Goal: Task Accomplishment & Management: Manage account settings

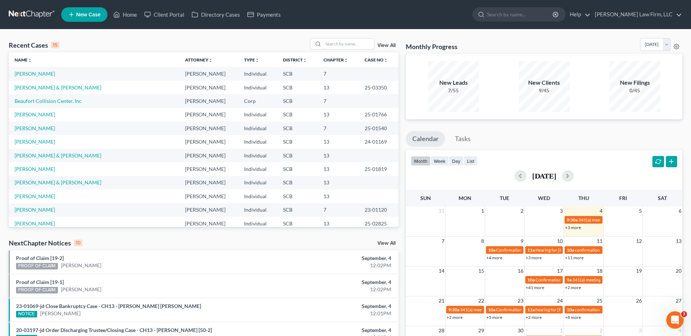
click at [352, 44] on input "search" at bounding box center [348, 44] width 51 height 11
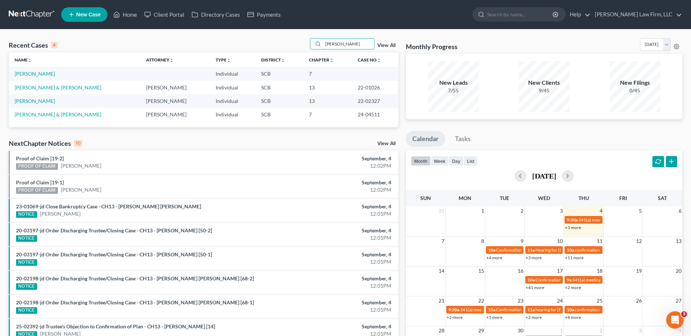
type input "[PERSON_NAME]"
click at [43, 72] on link "[PERSON_NAME]" at bounding box center [35, 74] width 40 height 6
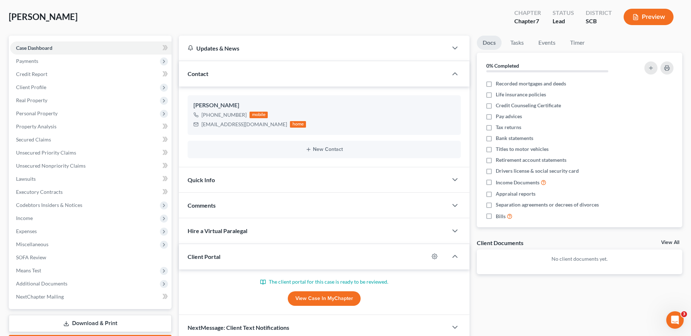
scroll to position [77, 0]
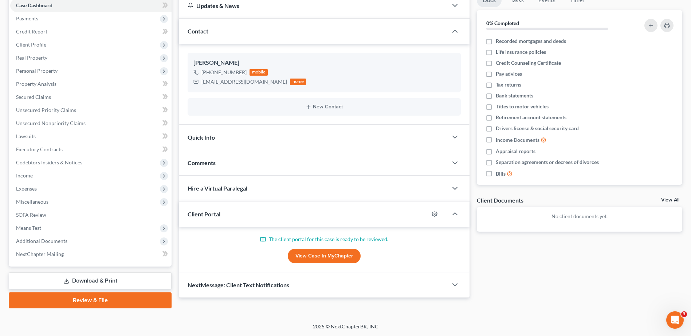
click at [304, 252] on link "View Case in MyChapter" at bounding box center [324, 256] width 73 height 15
click at [245, 159] on div "Comments" at bounding box center [313, 162] width 269 height 25
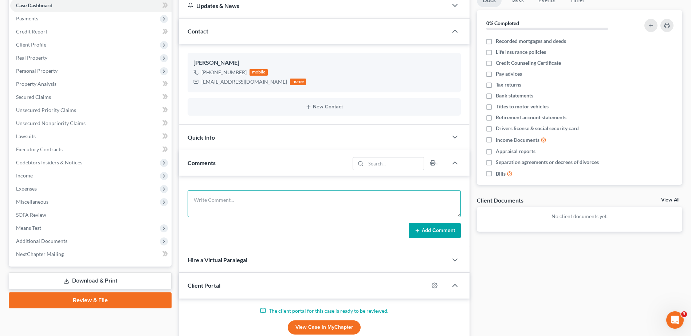
click at [258, 208] on textarea at bounding box center [323, 203] width 273 height 27
type textarea "email [DATE] from [PERSON_NAME], he submitted the portal early, re-sent the por…"
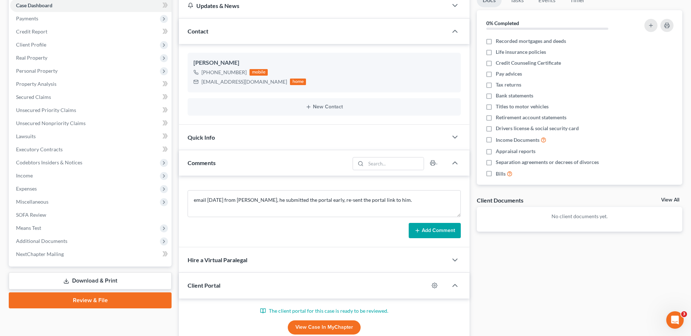
click at [418, 230] on icon at bounding box center [417, 231] width 6 height 6
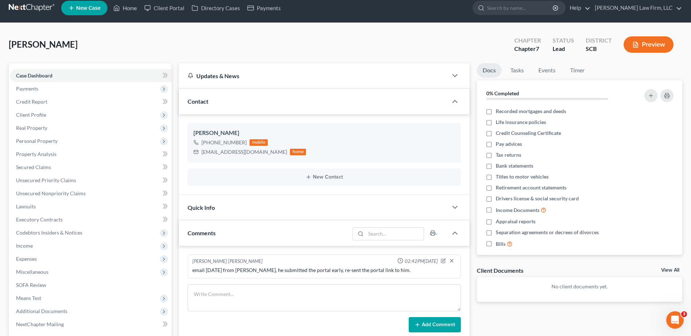
scroll to position [0, 0]
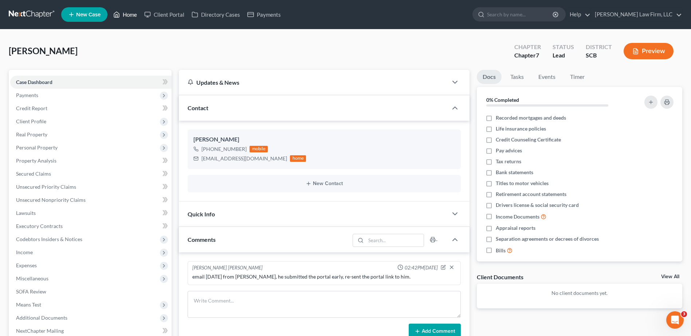
click at [126, 12] on link "Home" at bounding box center [125, 14] width 31 height 13
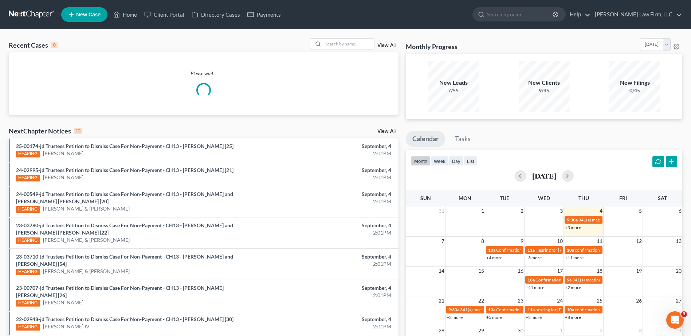
click at [361, 46] on input "search" at bounding box center [348, 44] width 51 height 11
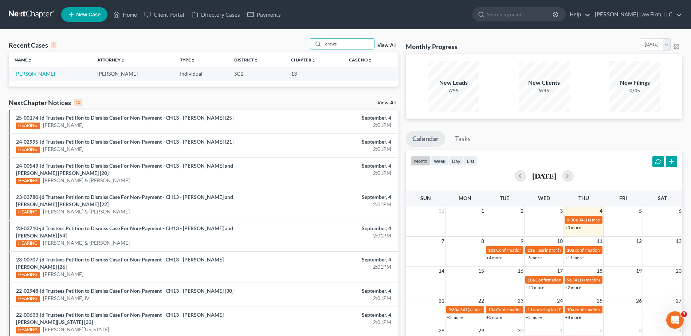
type input "crews"
click at [39, 74] on link "[PERSON_NAME]" at bounding box center [35, 74] width 40 height 6
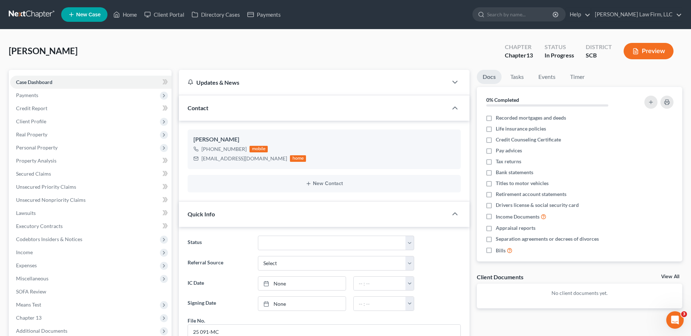
scroll to position [36, 0]
click at [72, 135] on span "Real Property" at bounding box center [90, 134] width 161 height 13
click at [72, 143] on link "Properties Owned" at bounding box center [98, 147] width 147 height 13
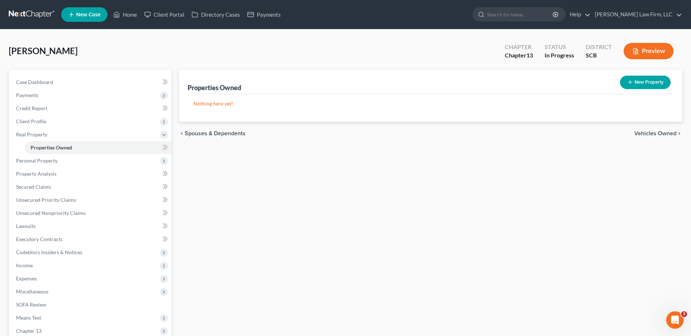
click at [59, 164] on span "Personal Property" at bounding box center [90, 160] width 161 height 13
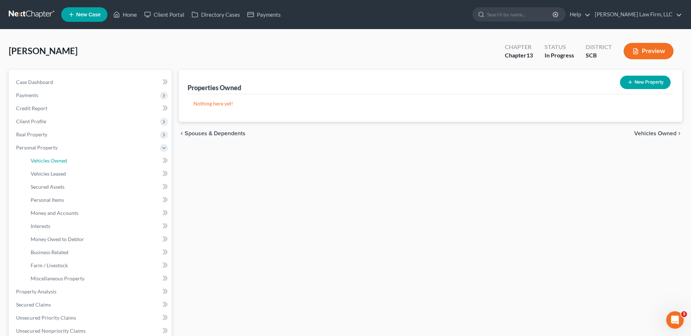
click at [60, 159] on span "Vehicles Owned" at bounding box center [49, 161] width 36 height 6
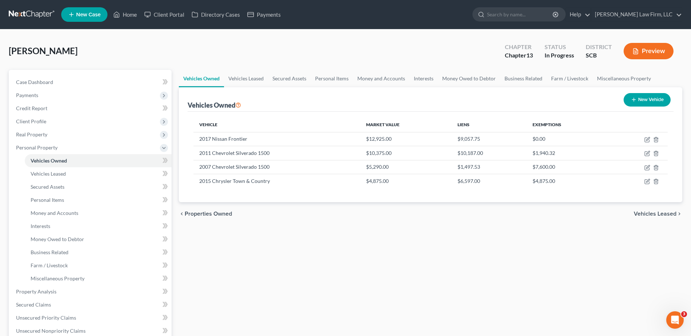
click at [69, 123] on span "Client Profile" at bounding box center [90, 121] width 161 height 13
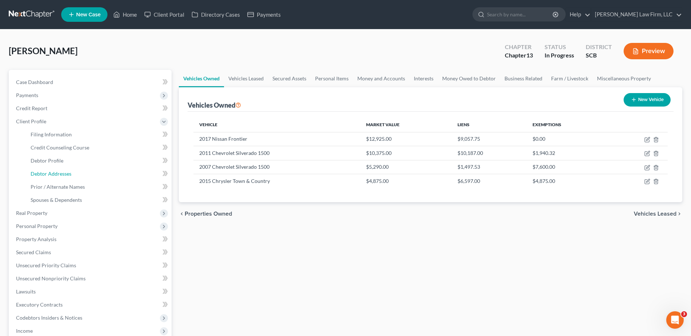
click at [68, 173] on span "Debtor Addresses" at bounding box center [51, 174] width 41 height 6
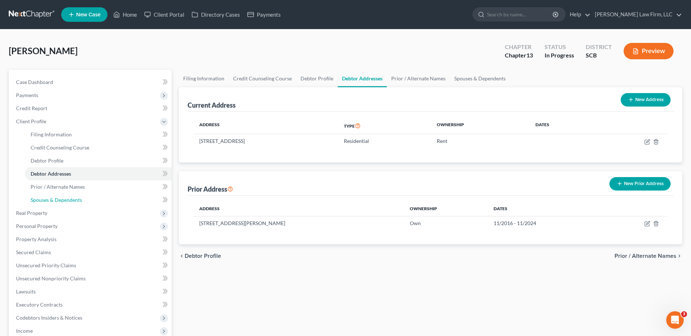
click at [69, 199] on span "Spouses & Dependents" at bounding box center [56, 200] width 51 height 6
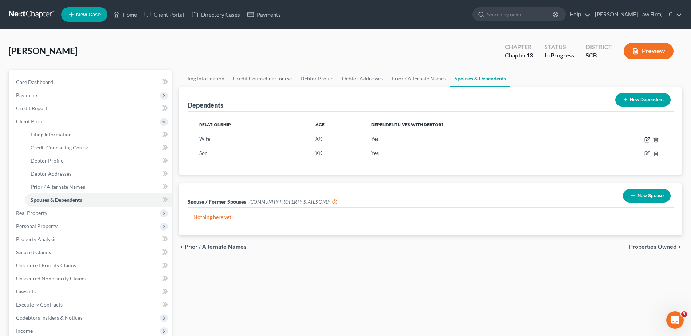
click at [645, 141] on icon "button" at bounding box center [647, 140] width 6 height 6
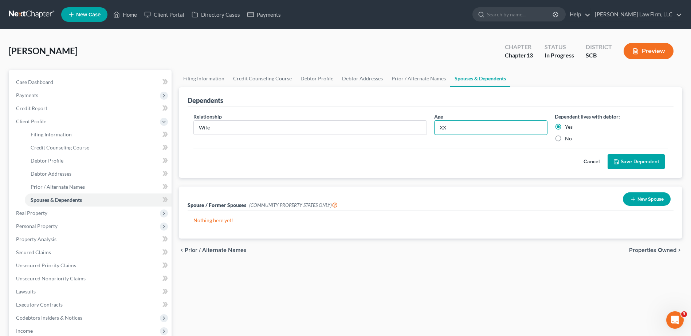
click at [455, 127] on input "XX" at bounding box center [490, 128] width 112 height 14
type input "X"
type input "56"
click at [620, 164] on button "Save Dependent" at bounding box center [635, 161] width 57 height 15
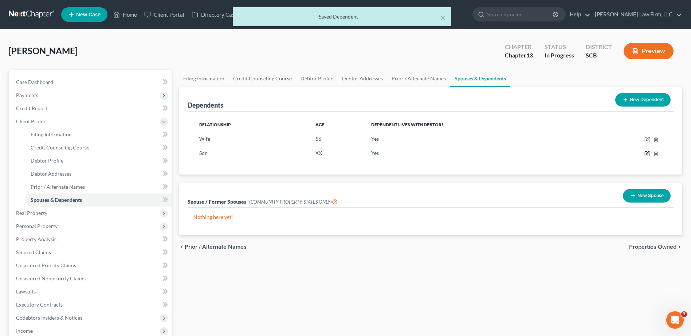
click at [648, 156] on icon "button" at bounding box center [647, 154] width 6 height 6
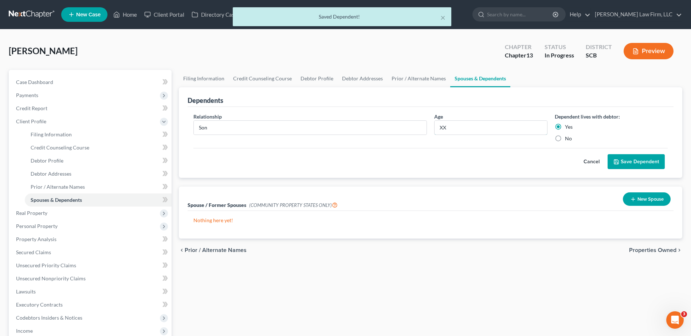
click at [489, 130] on input "XX" at bounding box center [490, 128] width 112 height 14
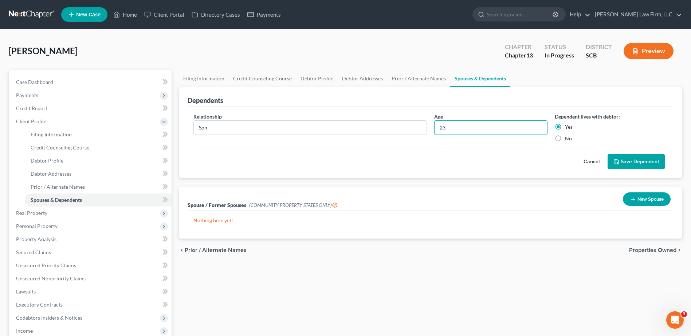
type input "23"
click at [625, 162] on button "Save Dependent" at bounding box center [635, 161] width 57 height 15
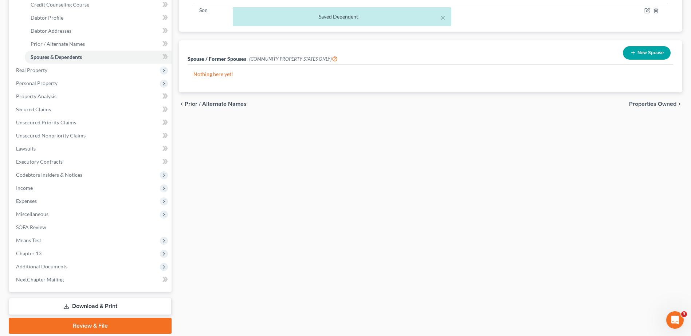
scroll to position [146, 0]
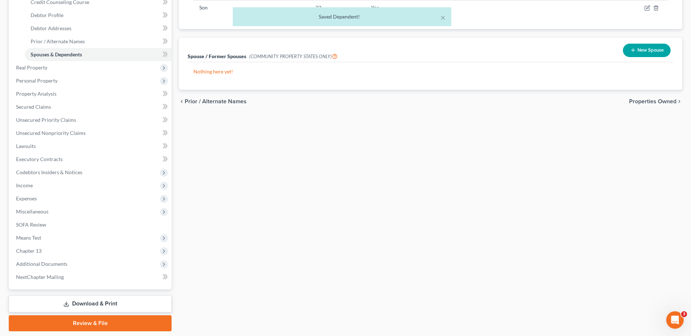
click at [46, 237] on span "Means Test" at bounding box center [90, 238] width 161 height 13
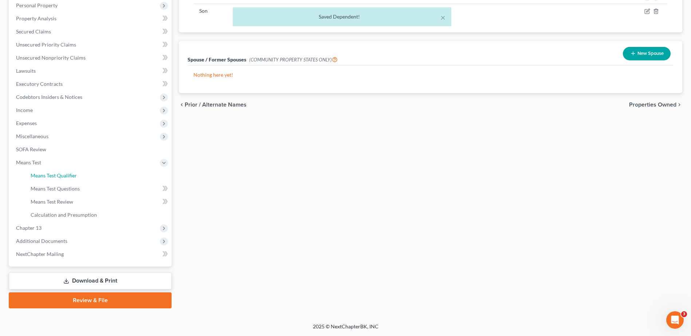
click at [62, 180] on link "Means Test Qualifier" at bounding box center [98, 175] width 147 height 13
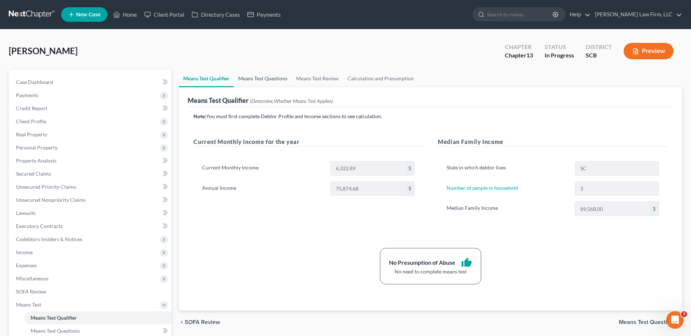
click at [270, 75] on link "Means Test Questions" at bounding box center [263, 78] width 58 height 17
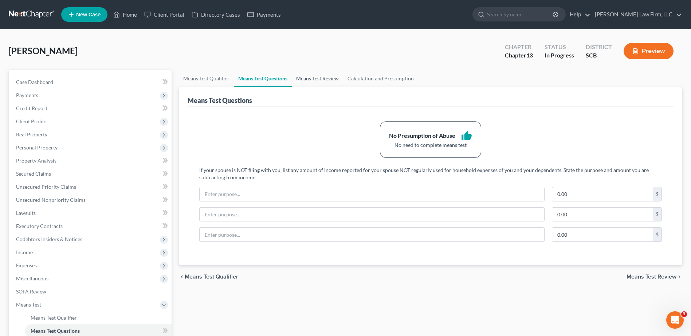
click at [309, 78] on link "Means Test Review" at bounding box center [317, 78] width 51 height 17
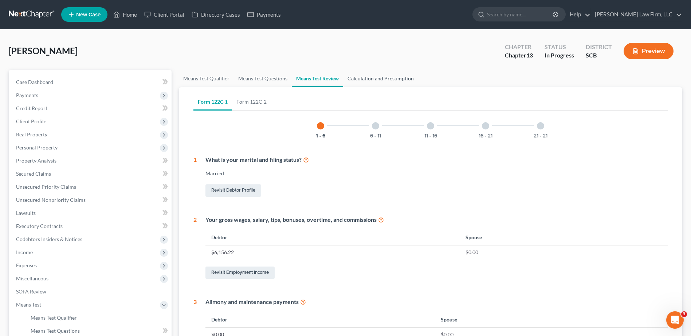
click at [380, 79] on link "Calculation and Presumption" at bounding box center [380, 78] width 75 height 17
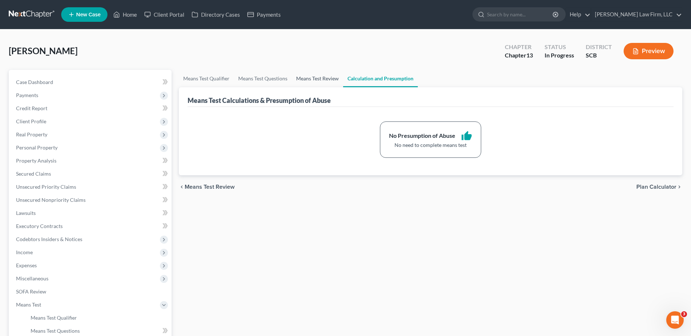
click at [327, 79] on link "Means Test Review" at bounding box center [317, 78] width 51 height 17
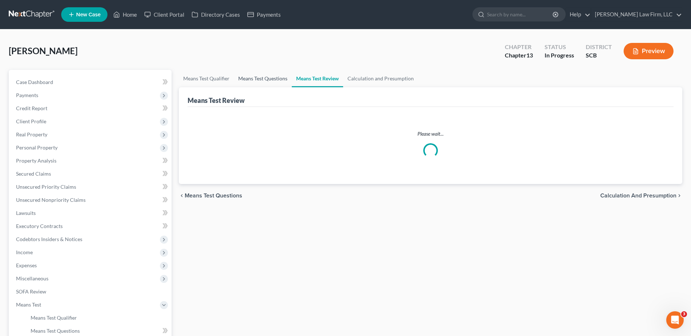
click at [276, 80] on link "Means Test Questions" at bounding box center [263, 78] width 58 height 17
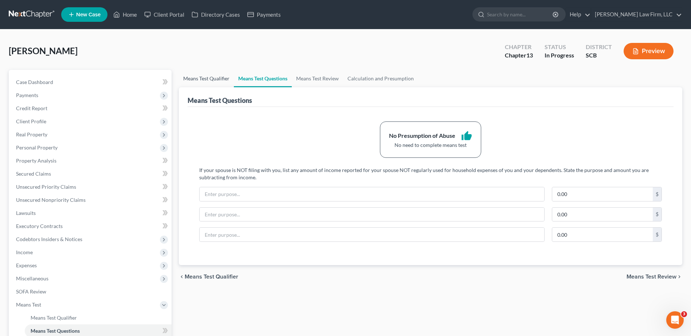
click at [228, 80] on link "Means Test Qualifier" at bounding box center [206, 78] width 55 height 17
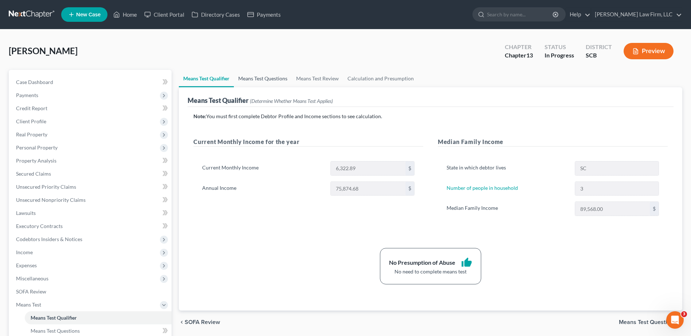
click at [280, 78] on link "Means Test Questions" at bounding box center [263, 78] width 58 height 17
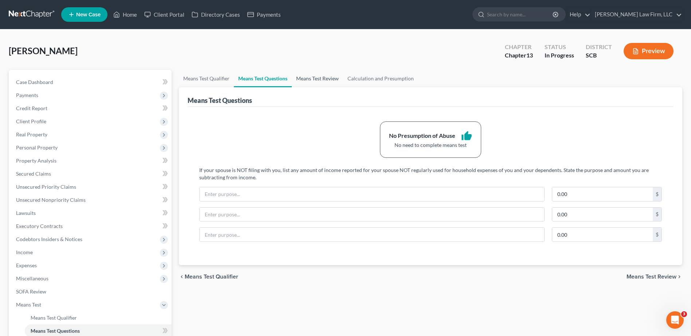
click at [310, 77] on link "Means Test Review" at bounding box center [317, 78] width 51 height 17
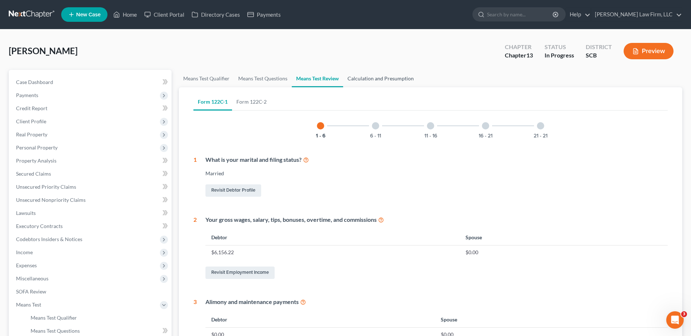
click at [365, 75] on link "Calculation and Presumption" at bounding box center [380, 78] width 75 height 17
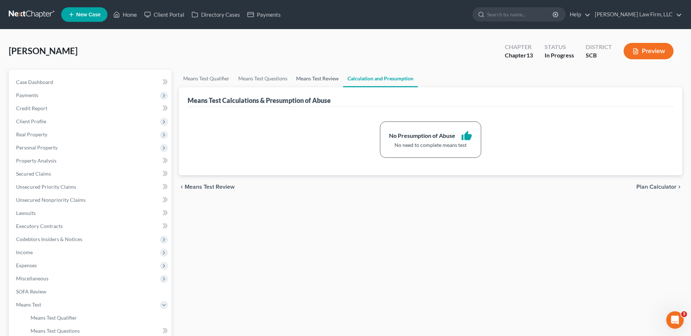
click at [310, 76] on link "Means Test Review" at bounding box center [317, 78] width 51 height 17
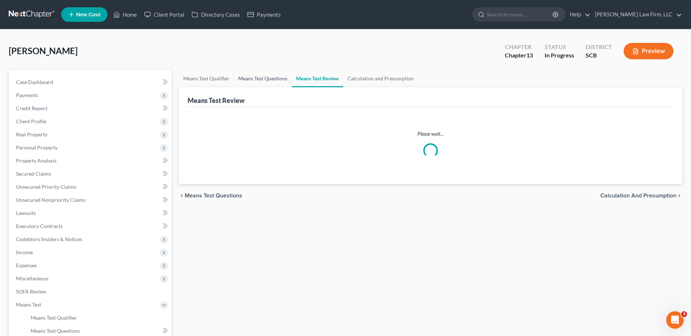
click at [261, 78] on link "Means Test Questions" at bounding box center [263, 78] width 58 height 17
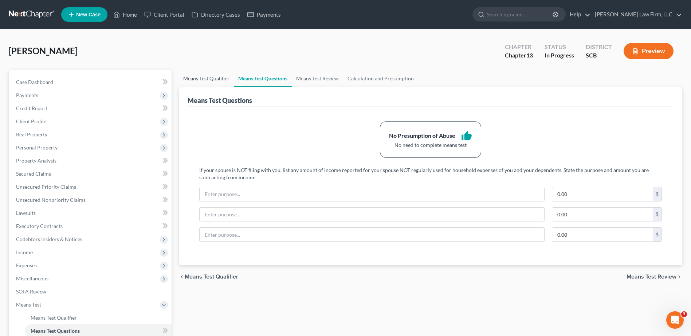
click at [228, 79] on link "Means Test Qualifier" at bounding box center [206, 78] width 55 height 17
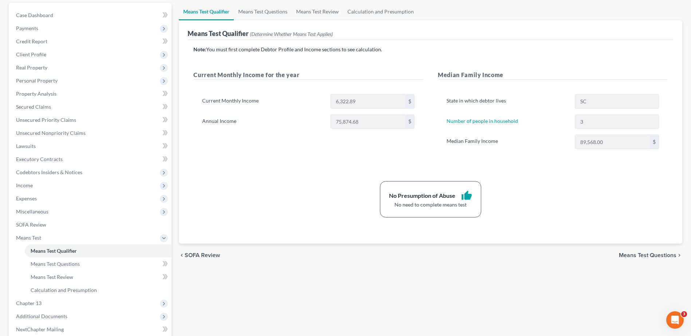
scroll to position [73, 0]
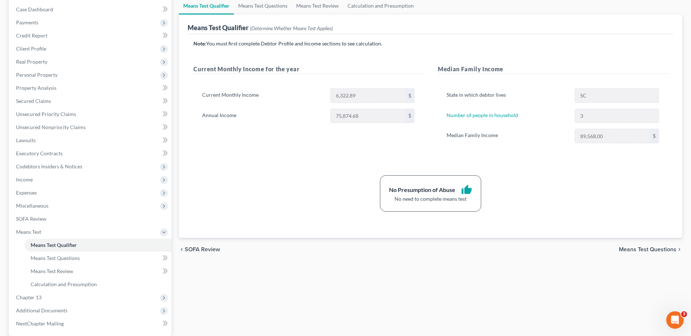
click at [54, 181] on span "Income" at bounding box center [90, 179] width 161 height 13
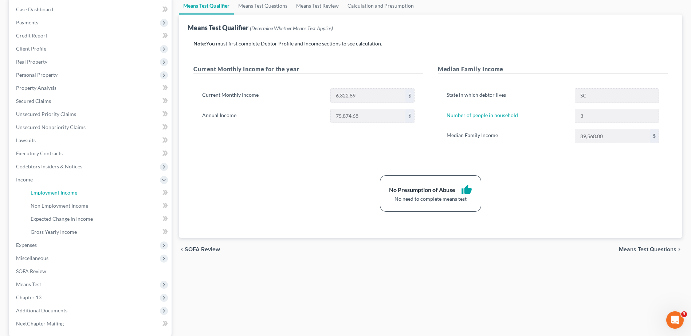
click at [54, 193] on span "Employment Income" at bounding box center [54, 193] width 47 height 6
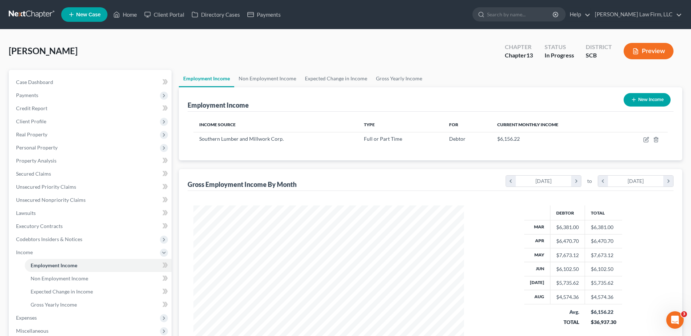
scroll to position [135, 285]
click at [259, 83] on link "Non Employment Income" at bounding box center [267, 78] width 66 height 17
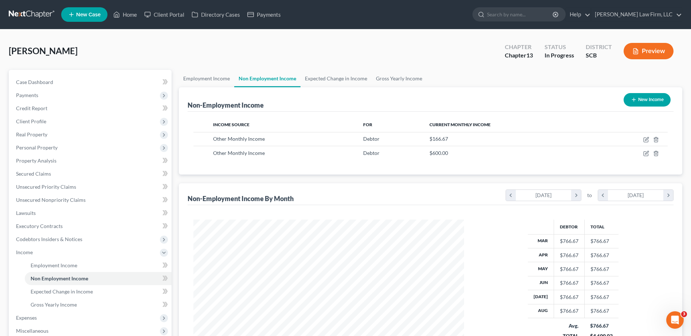
scroll to position [135, 285]
click at [324, 82] on link "Expected Change in Income" at bounding box center [335, 78] width 71 height 17
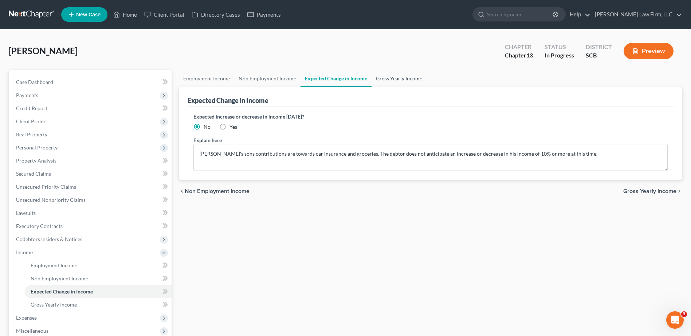
click at [398, 79] on link "Gross Yearly Income" at bounding box center [398, 78] width 55 height 17
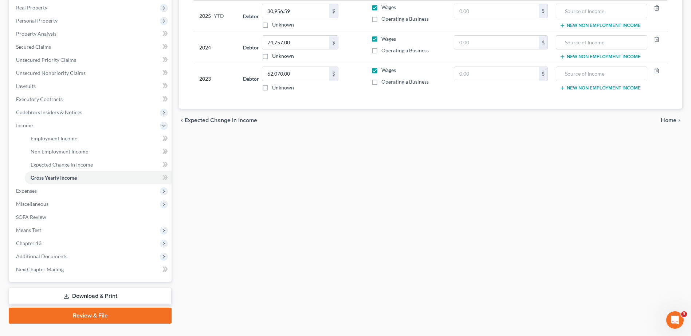
scroll to position [142, 0]
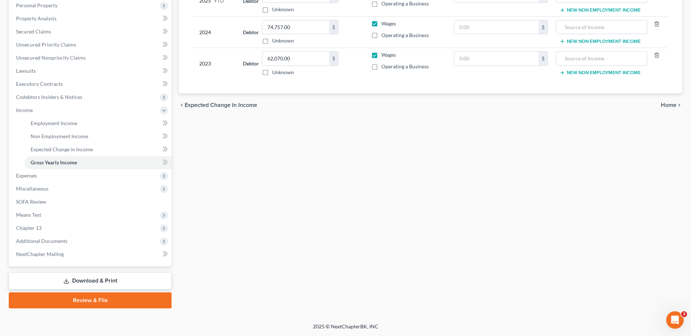
click at [66, 225] on span "Chapter 13" at bounding box center [90, 228] width 161 height 13
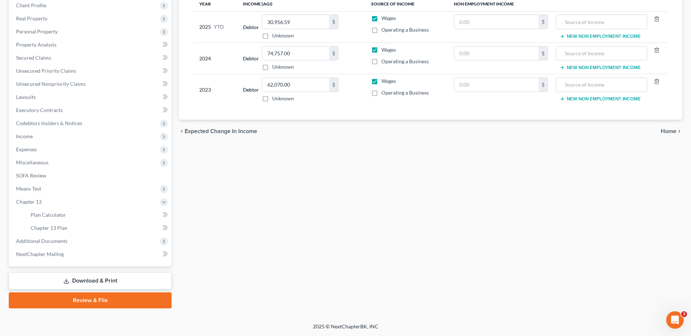
scroll to position [116, 0]
click at [66, 218] on link "Plan Calculator" at bounding box center [98, 215] width 147 height 13
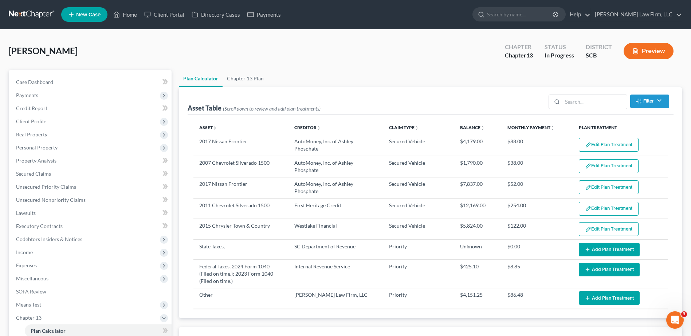
select select "47"
click at [45, 169] on link "Secured Claims" at bounding box center [90, 173] width 161 height 13
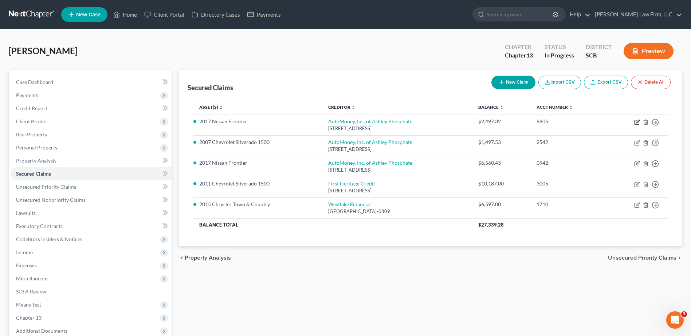
click at [636, 121] on icon "button" at bounding box center [637, 122] width 6 height 6
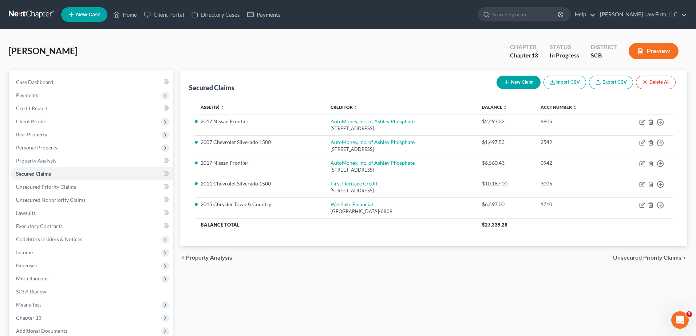
select select "42"
select select "2"
select select "0"
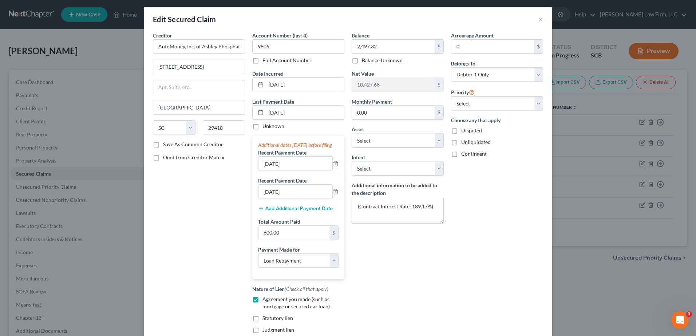
scroll to position [111, 0]
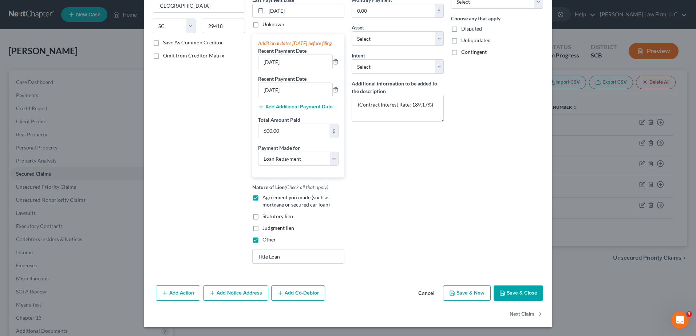
click at [298, 257] on input "Title Loan" at bounding box center [298, 257] width 91 height 14
type input "NPMSI"
click at [516, 294] on button "Save & Close" at bounding box center [519, 293] width 50 height 15
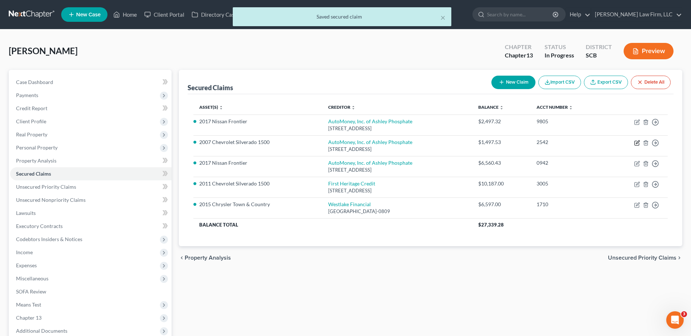
click at [636, 143] on icon "button" at bounding box center [637, 143] width 6 height 6
select select "42"
select select "2"
select select "0"
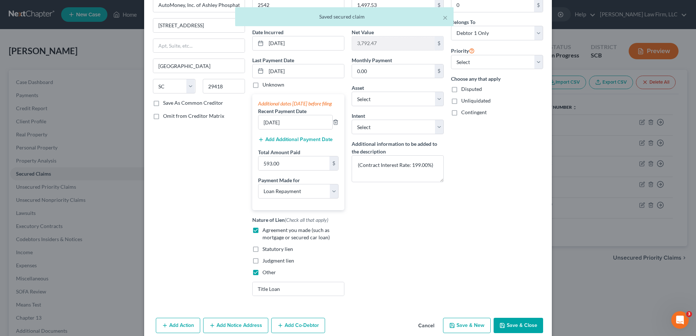
scroll to position [83, 0]
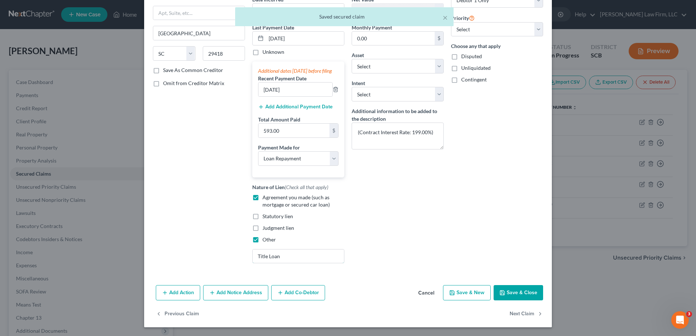
click at [290, 256] on input "Title Loan" at bounding box center [298, 257] width 91 height 14
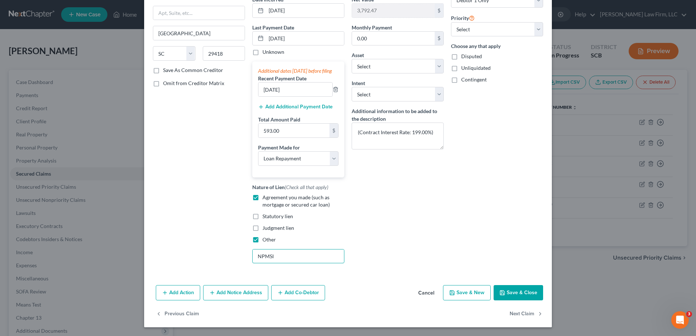
type input "NPMSI"
click at [521, 290] on button "Save & Close" at bounding box center [519, 292] width 50 height 15
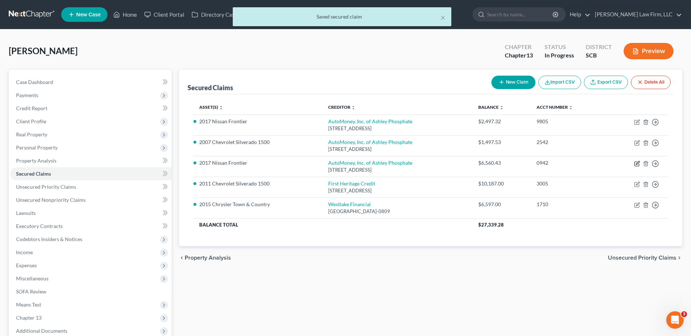
click at [637, 164] on icon "button" at bounding box center [637, 164] width 6 height 6
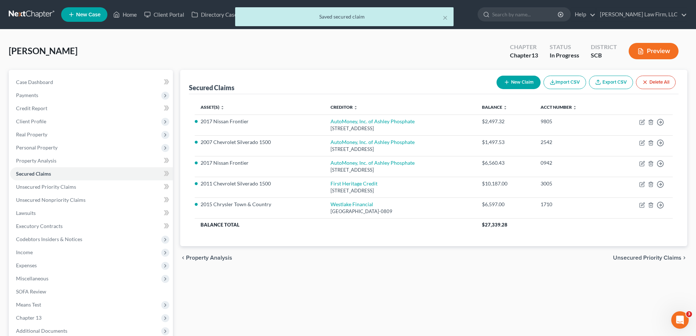
select select "42"
select select "2"
select select "0"
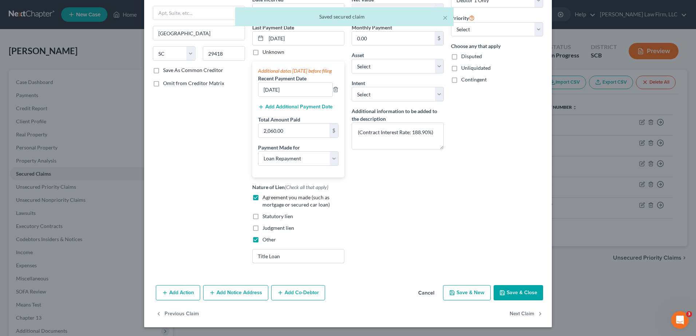
click at [300, 257] on input "Title Loan" at bounding box center [298, 257] width 91 height 14
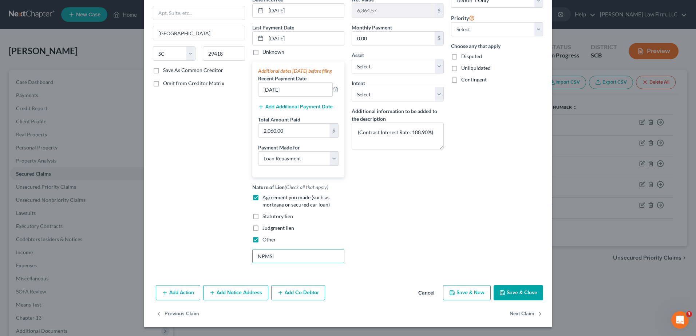
type input "NPMSI"
click at [535, 289] on button "Save & Close" at bounding box center [519, 292] width 50 height 15
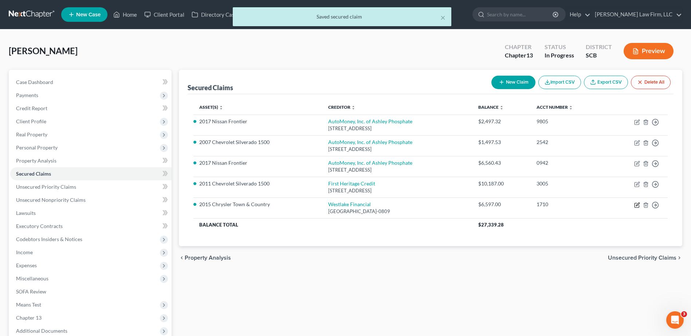
click at [637, 204] on icon "button" at bounding box center [637, 204] width 3 height 3
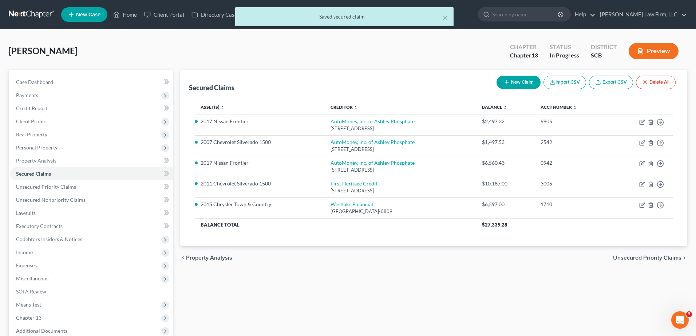
select select "4"
select select "0"
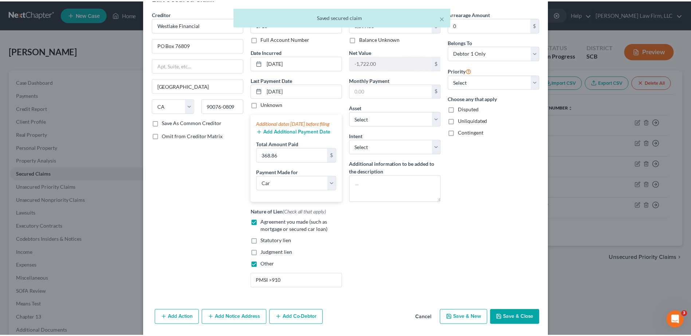
scroll to position [55, 0]
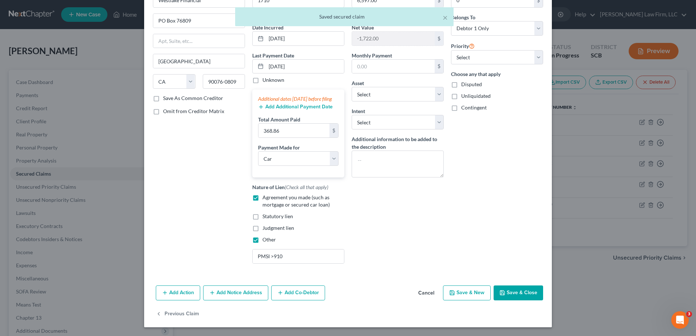
click at [514, 293] on button "Save & Close" at bounding box center [519, 293] width 50 height 15
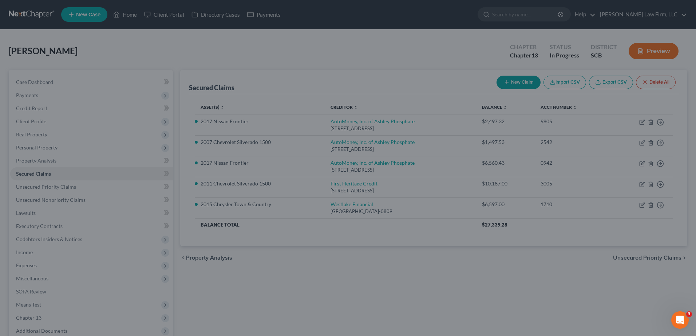
select select "18"
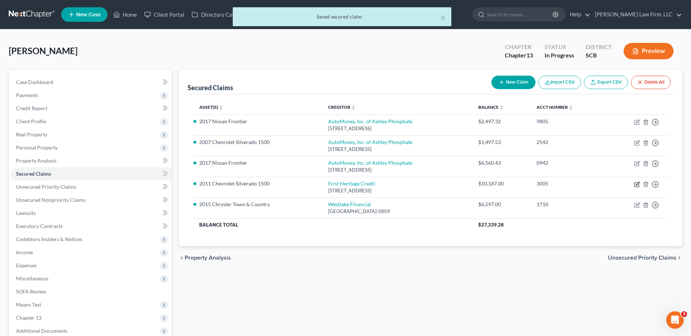
click at [635, 184] on icon "button" at bounding box center [637, 185] width 6 height 6
select select "42"
select select "0"
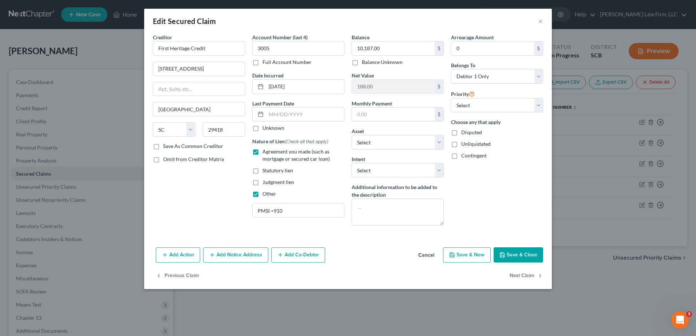
click at [517, 253] on button "Save & Close" at bounding box center [519, 255] width 50 height 15
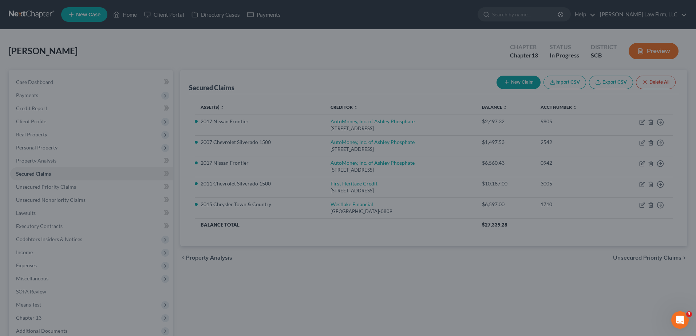
select select "10"
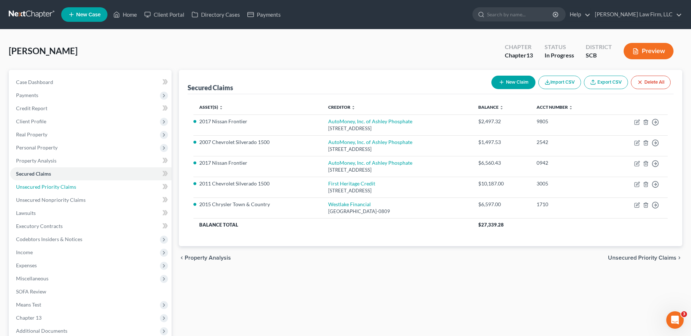
click at [73, 186] on span "Unsecured Priority Claims" at bounding box center [46, 187] width 60 height 6
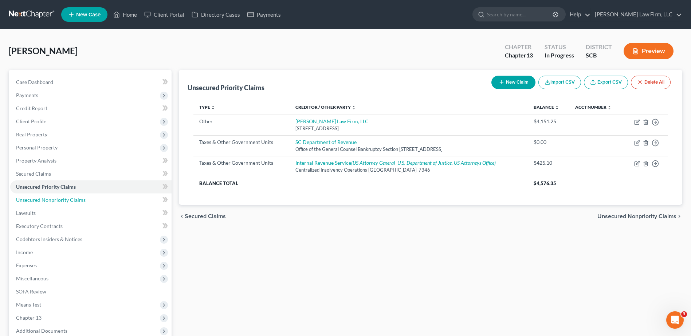
click at [74, 197] on span "Unsecured Nonpriority Claims" at bounding box center [51, 200] width 70 height 6
